Goal: Information Seeking & Learning: Learn about a topic

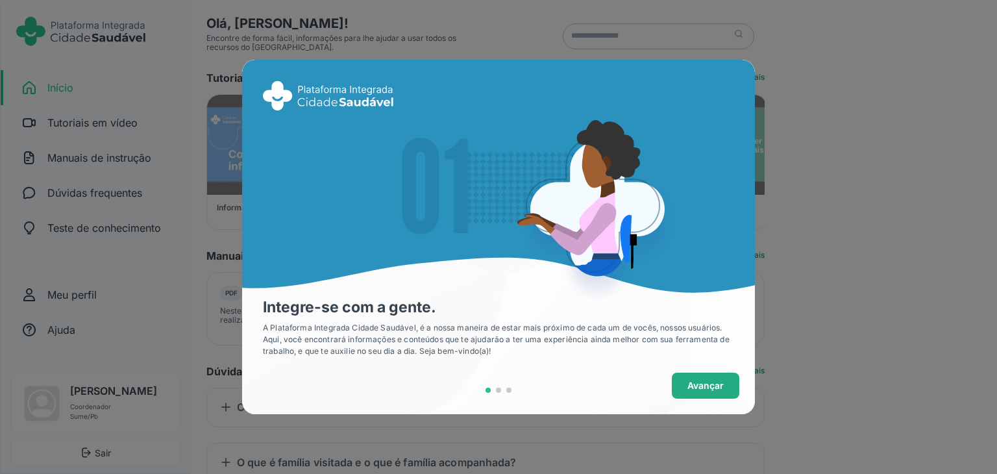
click at [690, 374] on button "Avançar" at bounding box center [705, 385] width 67 height 26
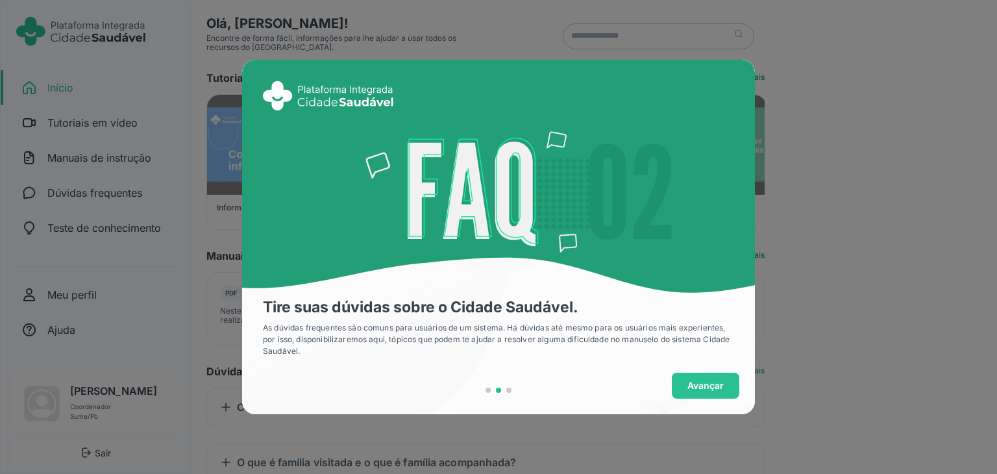
click at [692, 376] on button "Avançar" at bounding box center [705, 385] width 67 height 26
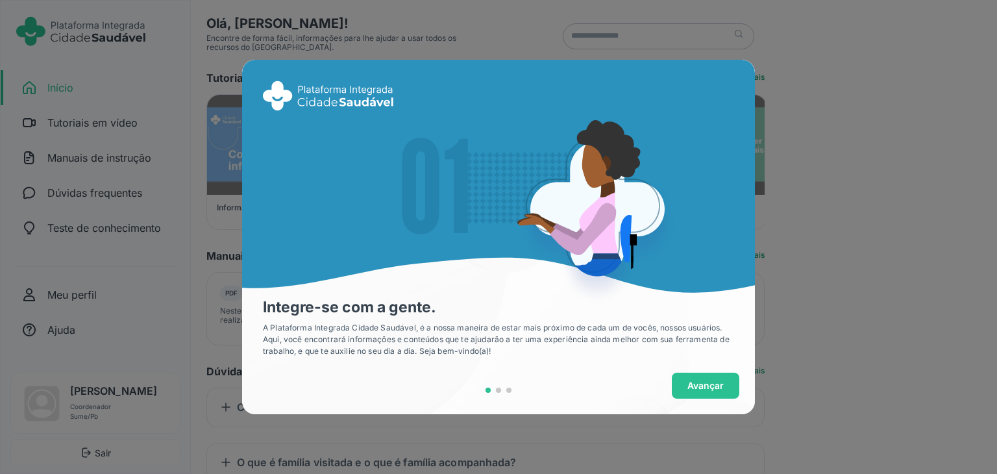
click at [825, 130] on div "Integre-se com a gente. A Plataforma Integrada Cidade Saudável, é a nossa manei…" at bounding box center [498, 237] width 997 height 474
drag, startPoint x: 803, startPoint y: 115, endPoint x: 761, endPoint y: 255, distance: 146.2
click at [803, 115] on div "Integre-se com a gente. A Plataforma Integrada Cidade Saudável, é a nossa manei…" at bounding box center [498, 237] width 997 height 474
click at [712, 380] on span "Avançar" at bounding box center [705, 385] width 36 height 14
click at [714, 393] on button "Avançar" at bounding box center [705, 385] width 67 height 26
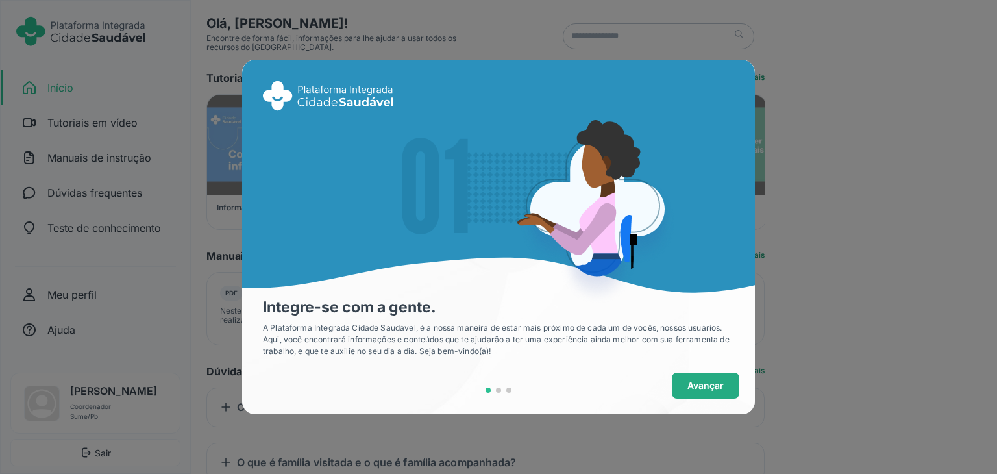
click at [714, 387] on span "Avançar" at bounding box center [705, 385] width 36 height 14
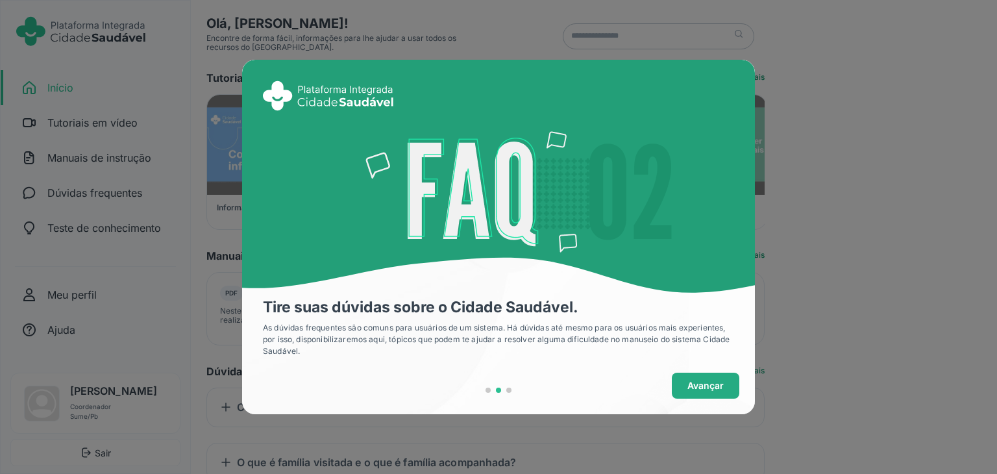
click at [712, 383] on span "Avançar" at bounding box center [705, 385] width 36 height 14
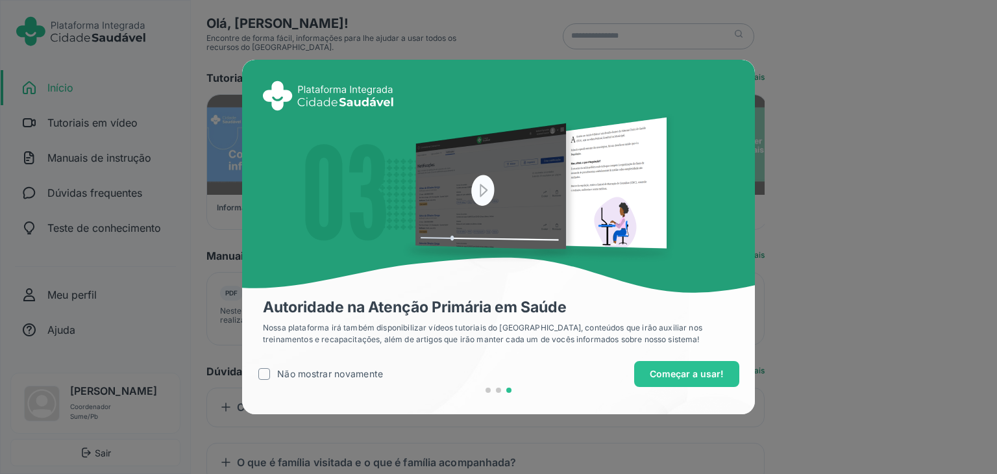
click at [375, 378] on div "Não mostrar novamente" at bounding box center [330, 374] width 106 height 14
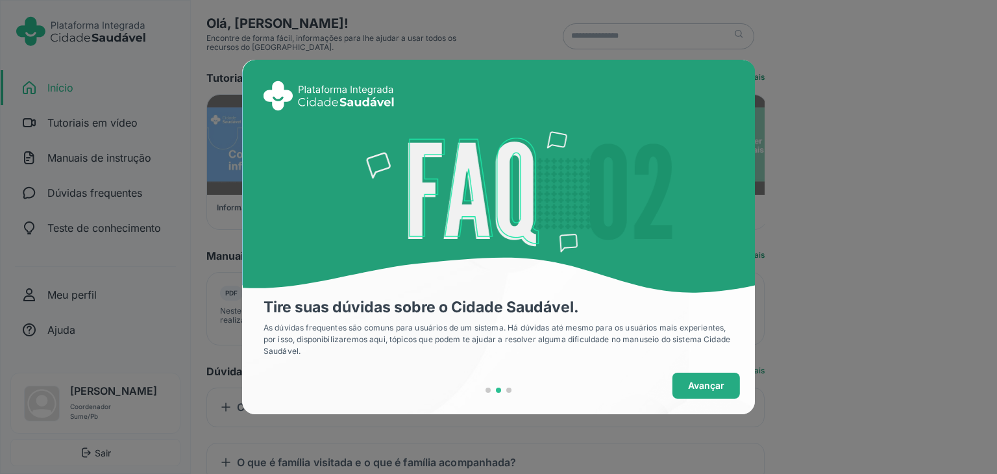
click at [705, 387] on span "Avançar" at bounding box center [706, 385] width 36 height 14
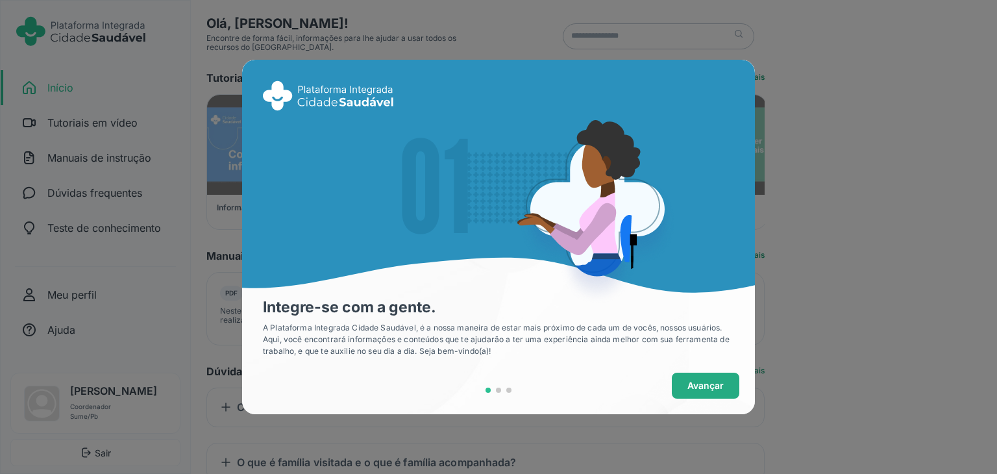
click at [704, 387] on span "Avançar" at bounding box center [705, 385] width 36 height 14
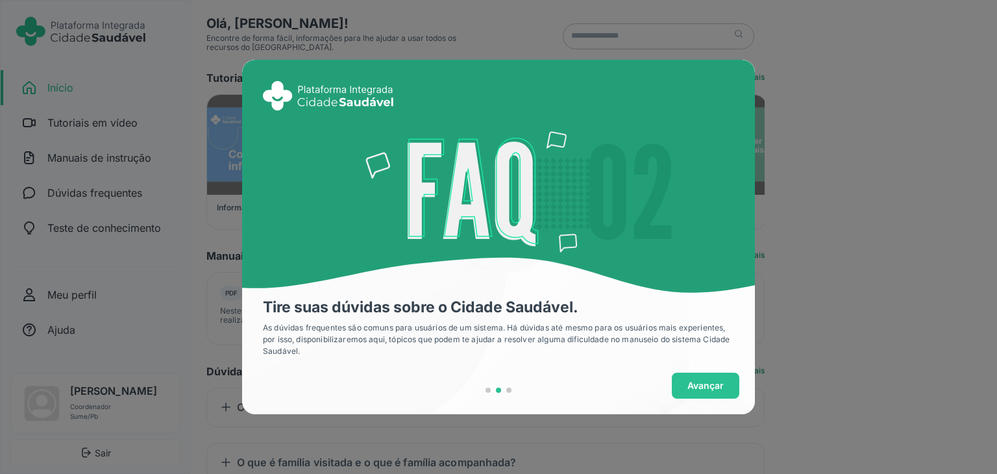
click at [704, 387] on span "Avançar" at bounding box center [705, 385] width 36 height 14
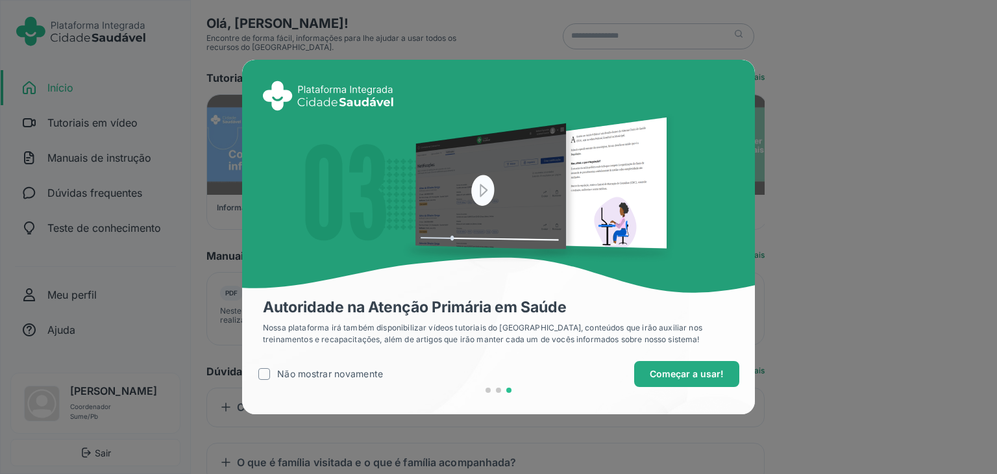
click at [693, 380] on span "Começar a usar!" at bounding box center [686, 374] width 74 height 14
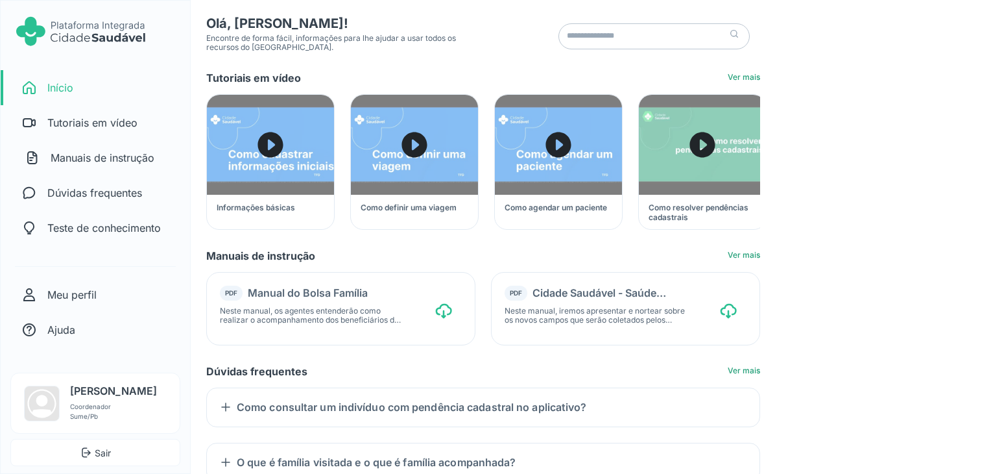
click at [99, 163] on p "Manuais de instrução" at bounding box center [103, 158] width 104 height 16
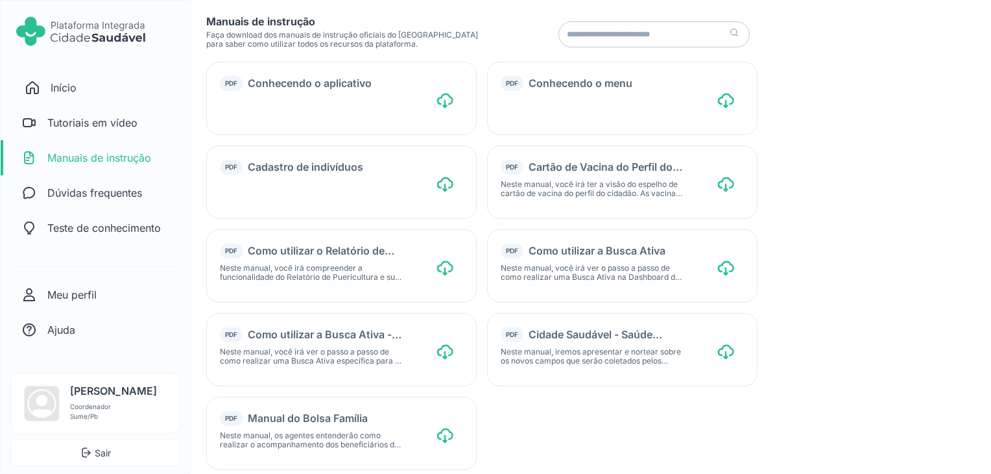
click at [70, 88] on p "Início" at bounding box center [64, 88] width 26 height 16
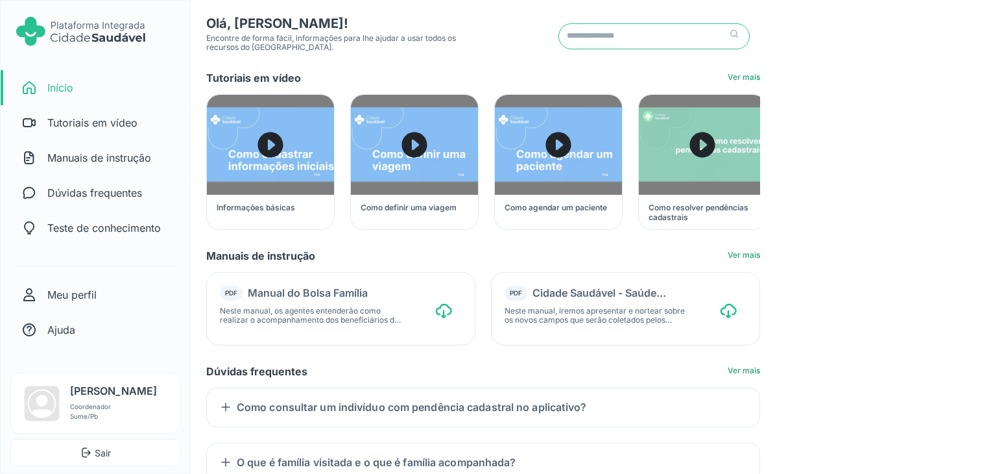
click at [612, 30] on input "text" at bounding box center [654, 36] width 191 height 26
type input "********"
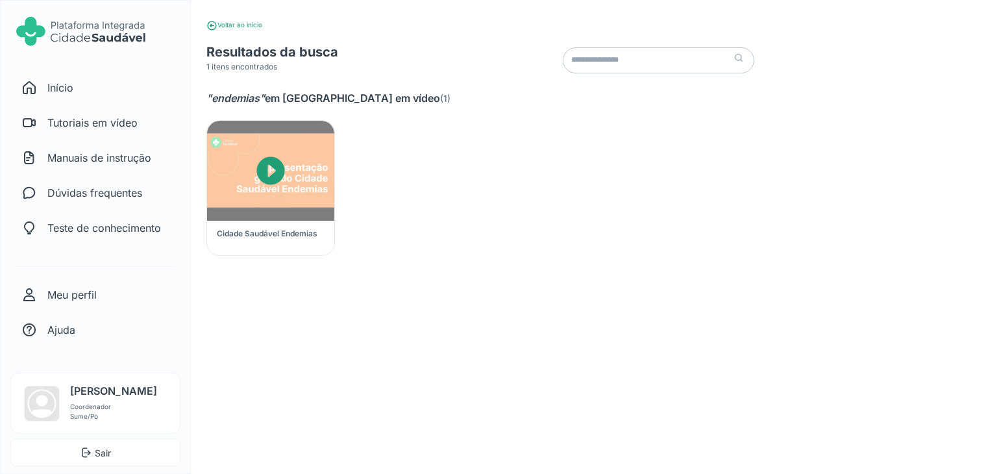
click at [281, 184] on icon "Caret Forward Circle" at bounding box center [271, 171] width 34 height 34
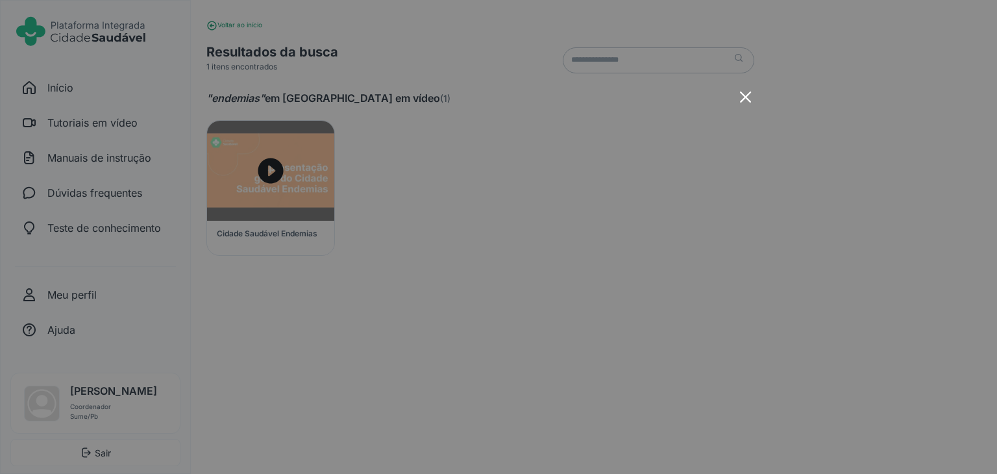
click at [847, 232] on div "x-outline icon" at bounding box center [498, 237] width 997 height 474
click at [745, 101] on icon "x-outline icon" at bounding box center [745, 97] width 18 height 18
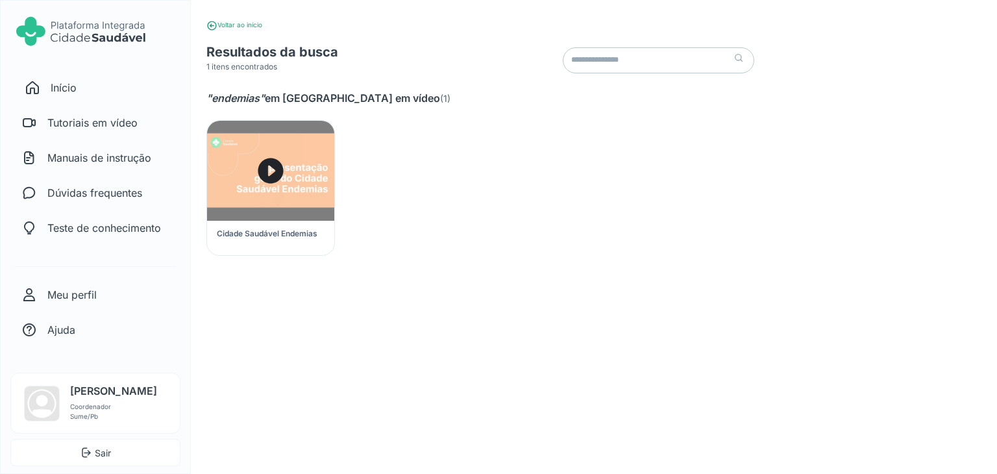
click at [106, 82] on link "home-outline icon Início" at bounding box center [97, 87] width 186 height 35
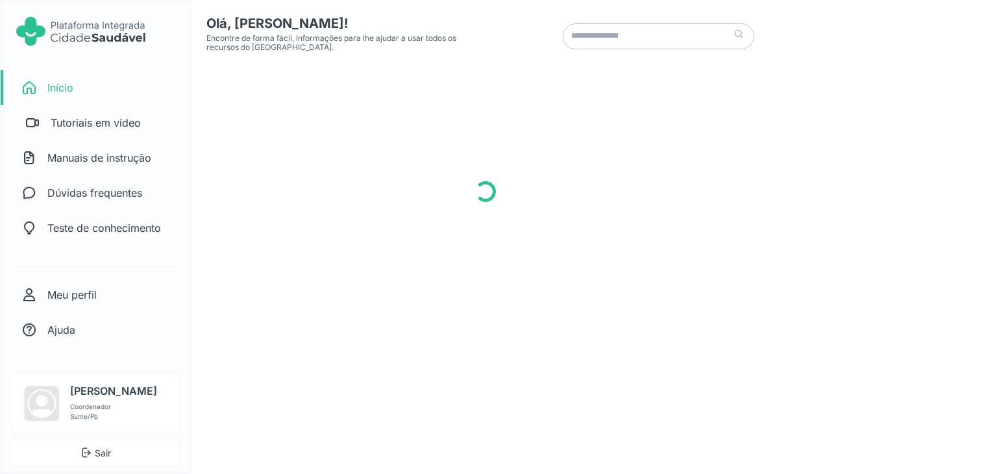
click at [75, 131] on link "videocam-outline icon Tutoriais em vídeo" at bounding box center [97, 122] width 186 height 35
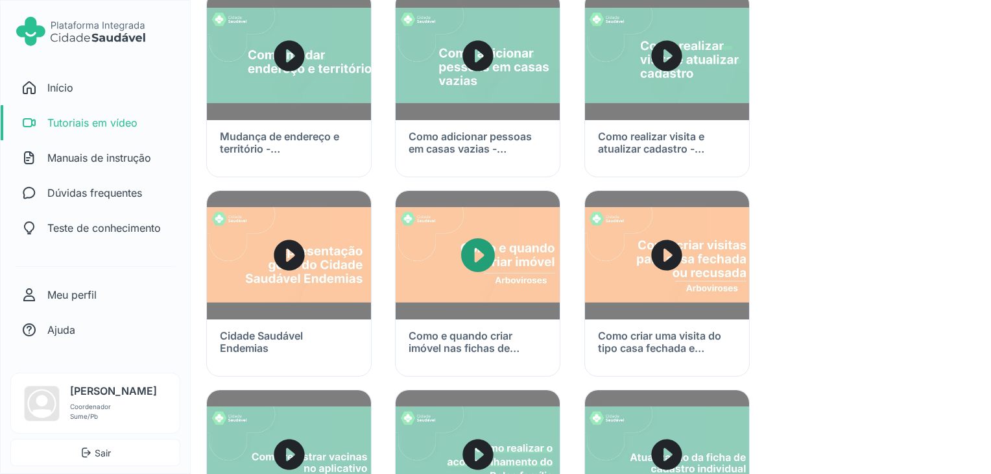
scroll to position [867, 0]
click at [321, 260] on img at bounding box center [289, 255] width 164 height 128
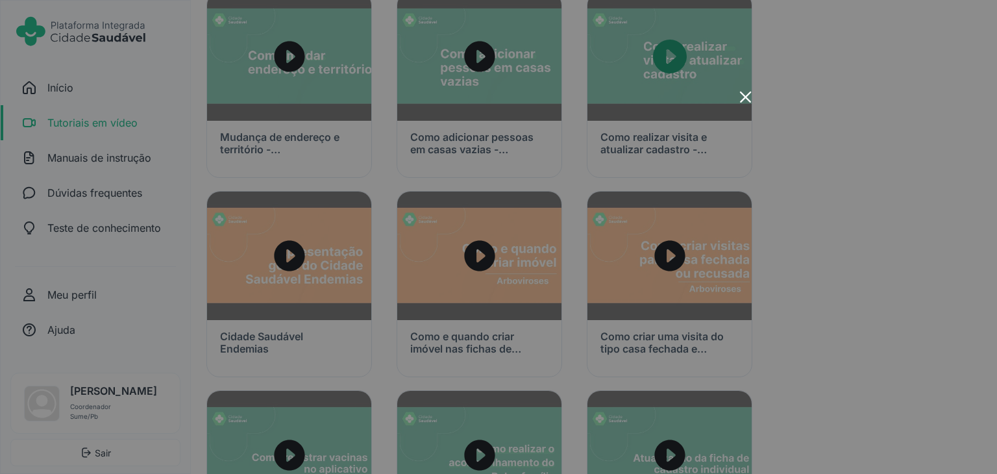
click at [740, 91] on icon "x-outline icon" at bounding box center [745, 97] width 18 height 18
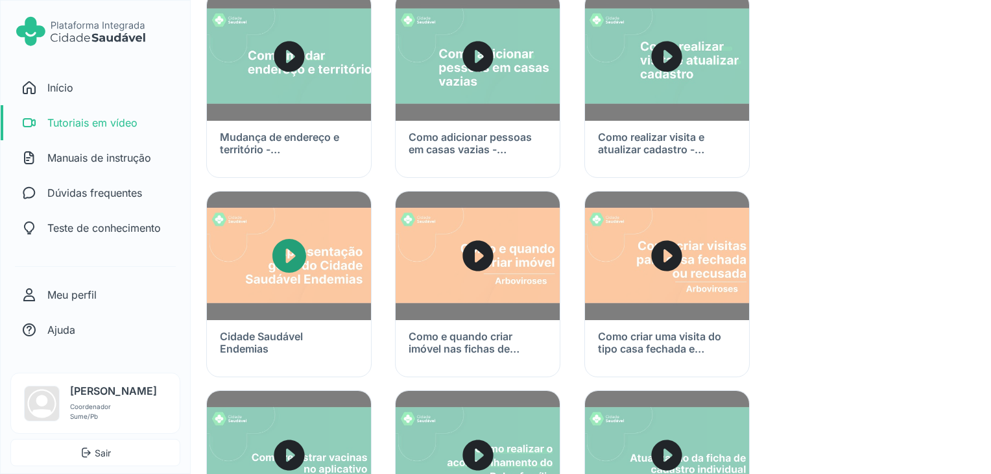
click at [298, 281] on img at bounding box center [289, 255] width 164 height 128
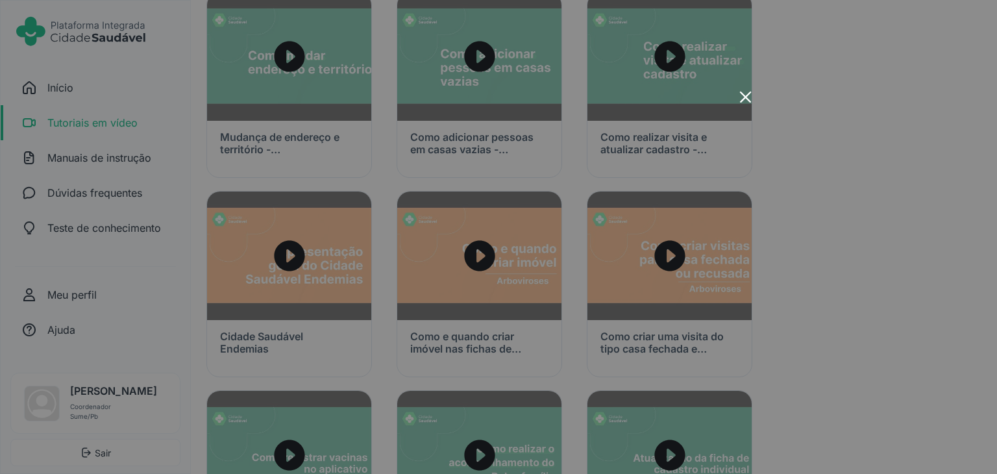
click at [476, 346] on div "x-outline icon" at bounding box center [498, 237] width 519 height 260
click at [747, 97] on icon "x-outline icon" at bounding box center [745, 97] width 18 height 18
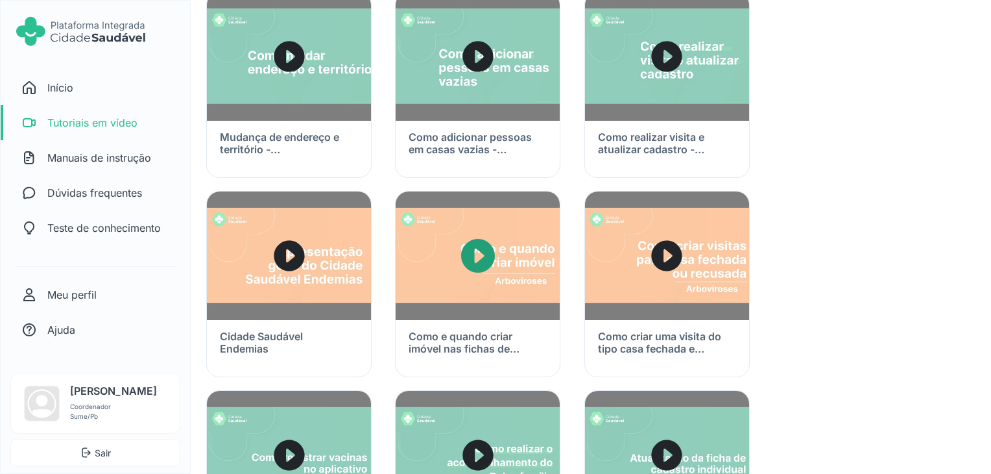
click at [485, 279] on img at bounding box center [478, 255] width 164 height 128
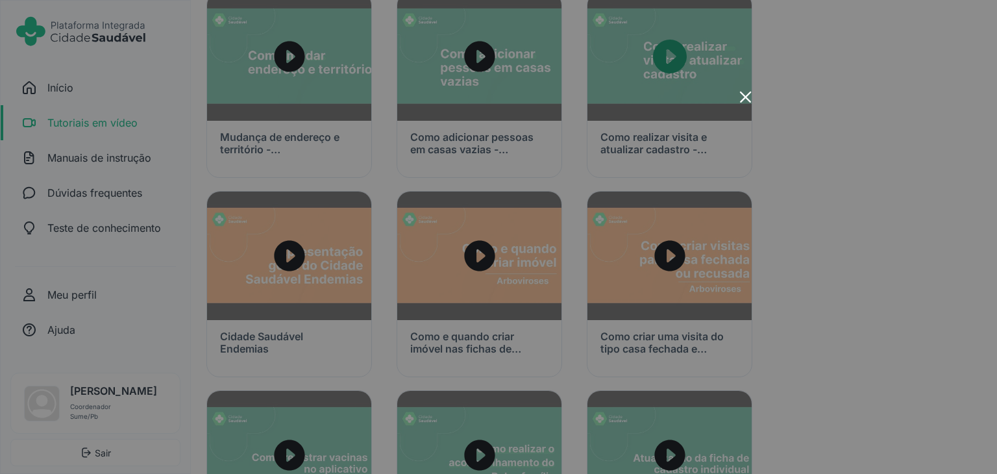
click at [749, 93] on icon at bounding box center [745, 96] width 11 height 11
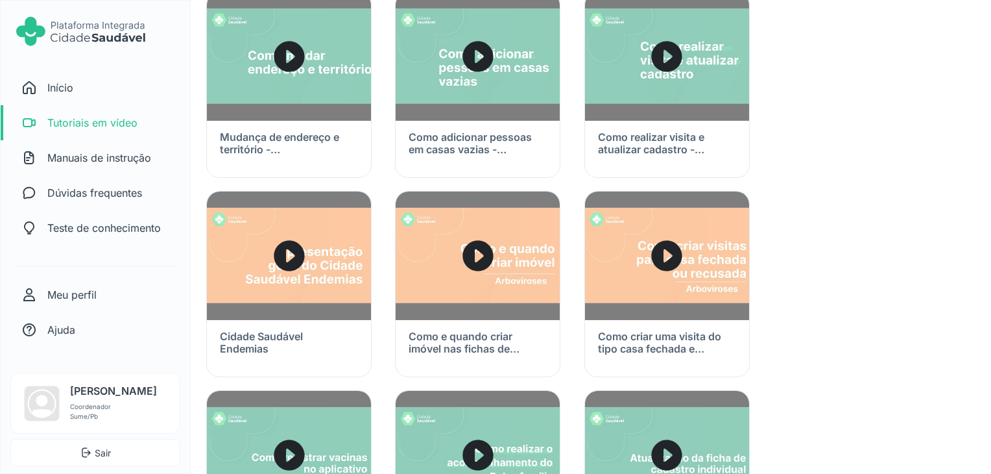
click at [685, 339] on h3 "Como criar uma visita do tipo casa fechada e recusada em arboviroses" at bounding box center [664, 342] width 132 height 25
click at [677, 282] on img at bounding box center [667, 255] width 164 height 128
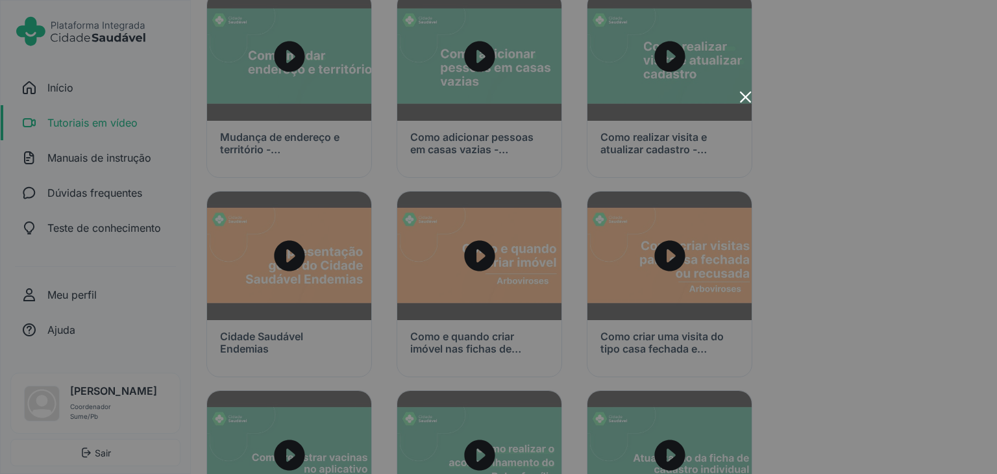
click at [743, 96] on icon "x-outline icon" at bounding box center [745, 97] width 18 height 18
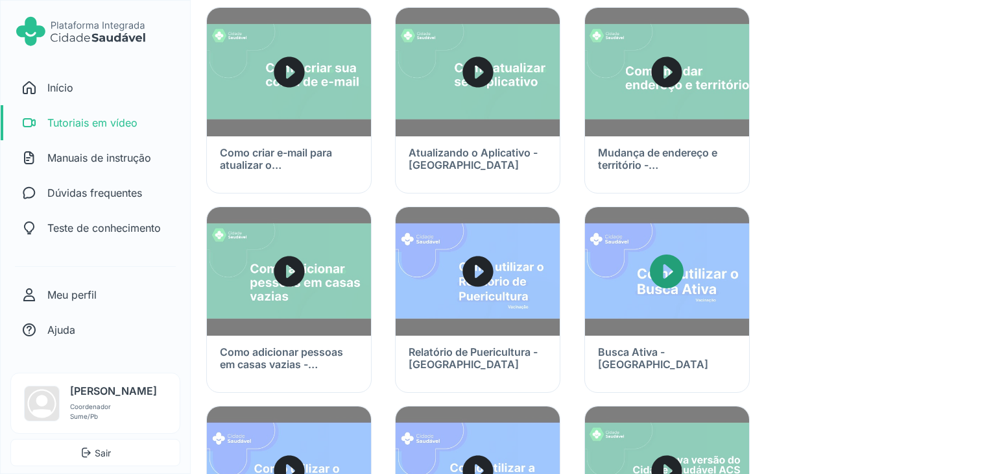
scroll to position [0, 0]
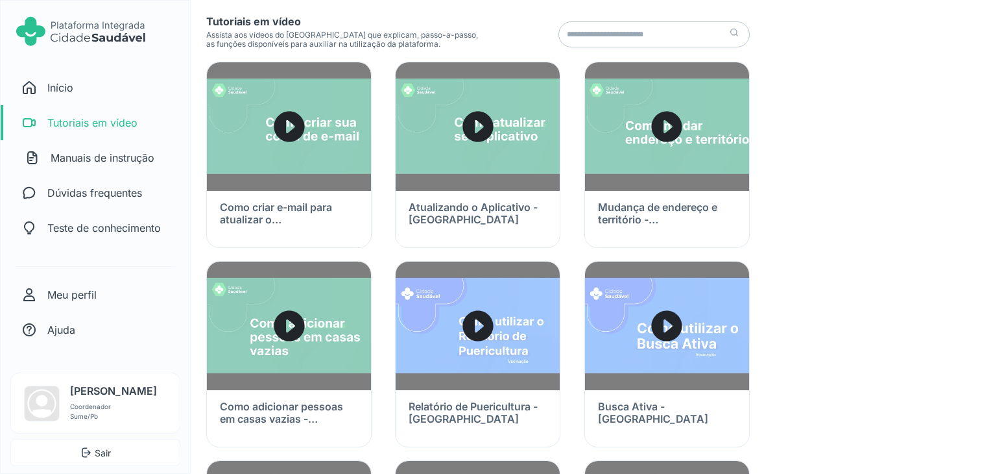
click at [71, 156] on p "Manuais de instrução" at bounding box center [103, 158] width 104 height 16
